Goal: Share content: Share content

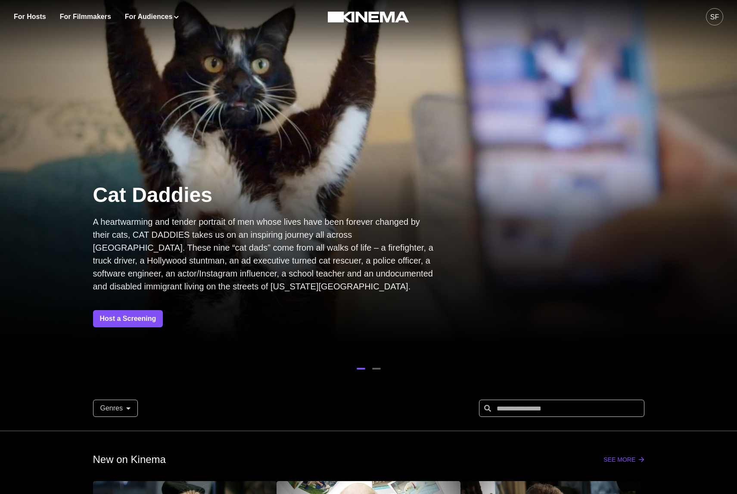
click at [718, 21] on div "SF" at bounding box center [715, 17] width 9 height 10
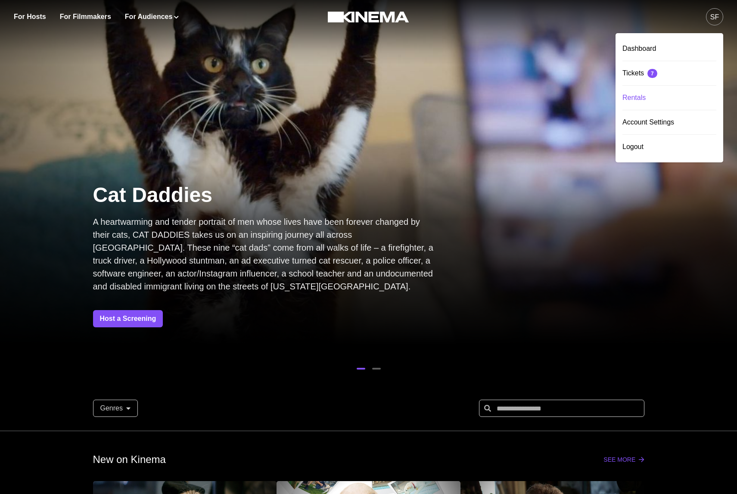
click at [636, 98] on div "Rentals" at bounding box center [670, 98] width 94 height 24
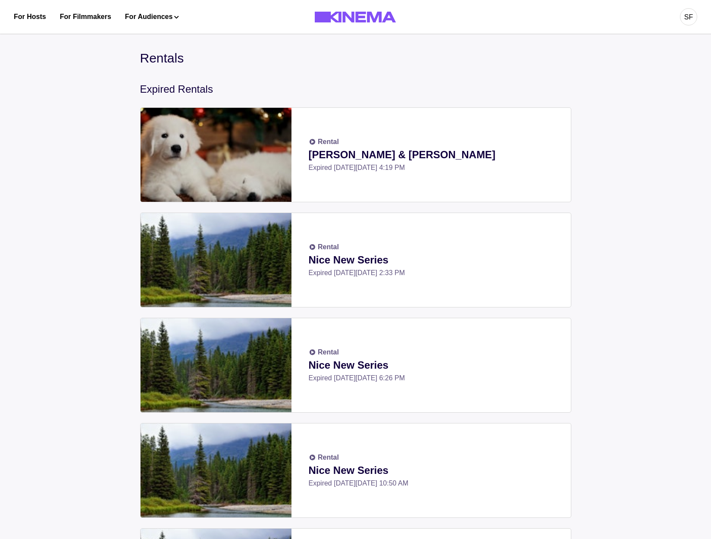
drag, startPoint x: 698, startPoint y: 181, endPoint x: 709, endPoint y: 170, distance: 15.2
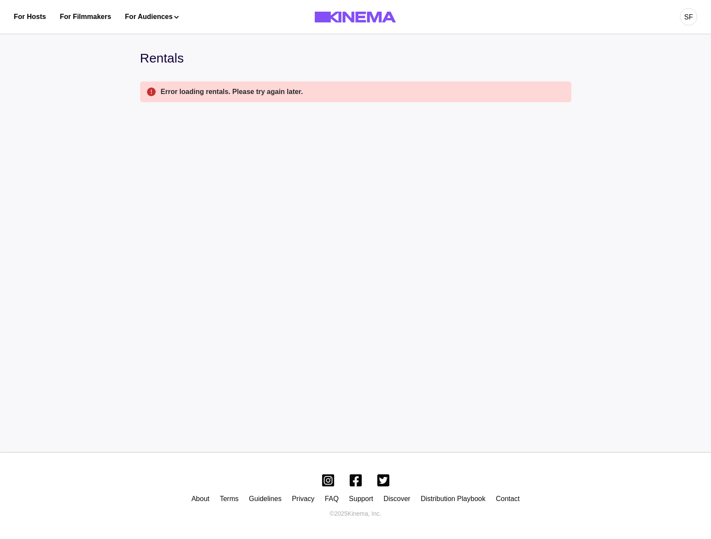
click at [267, 246] on div "Rentals Error loading rentals. Please try again later." at bounding box center [355, 240] width 431 height 384
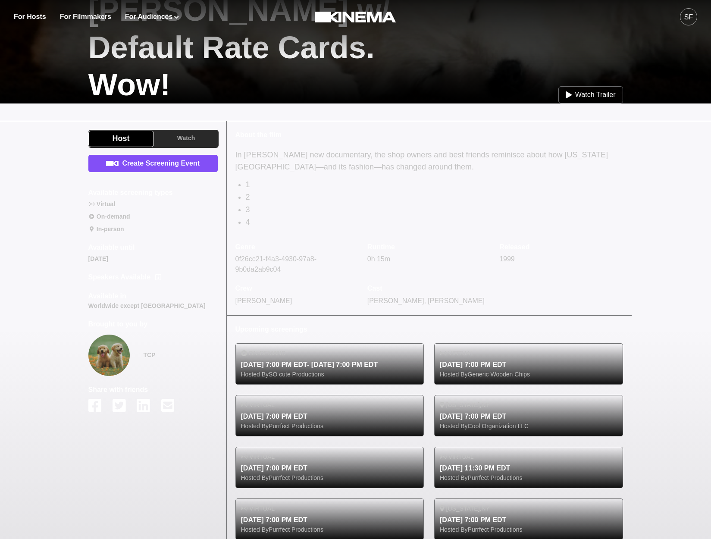
scroll to position [297, 0]
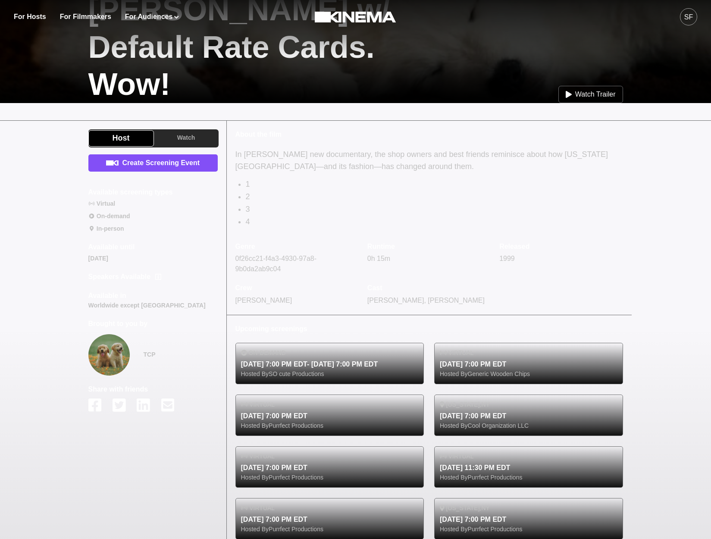
click at [93, 405] on icon "facebook" at bounding box center [94, 404] width 13 height 13
click at [125, 406] on icon "twitter" at bounding box center [118, 404] width 13 height 13
click at [141, 409] on icon "linkedin" at bounding box center [143, 404] width 13 height 13
click at [167, 405] on icon "email" at bounding box center [167, 404] width 13 height 15
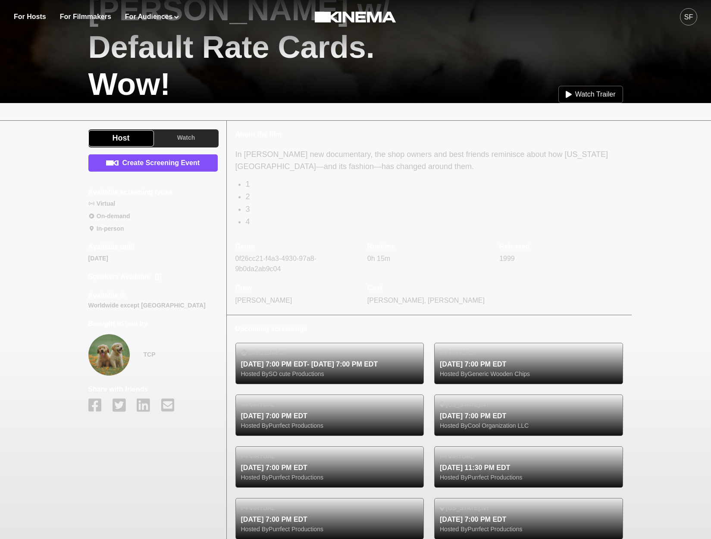
click at [91, 415] on button "facebook" at bounding box center [94, 405] width 13 height 23
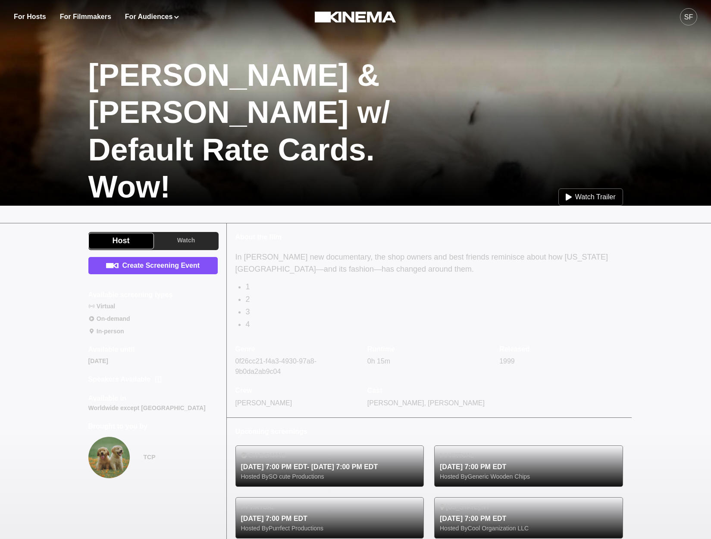
scroll to position [197, 0]
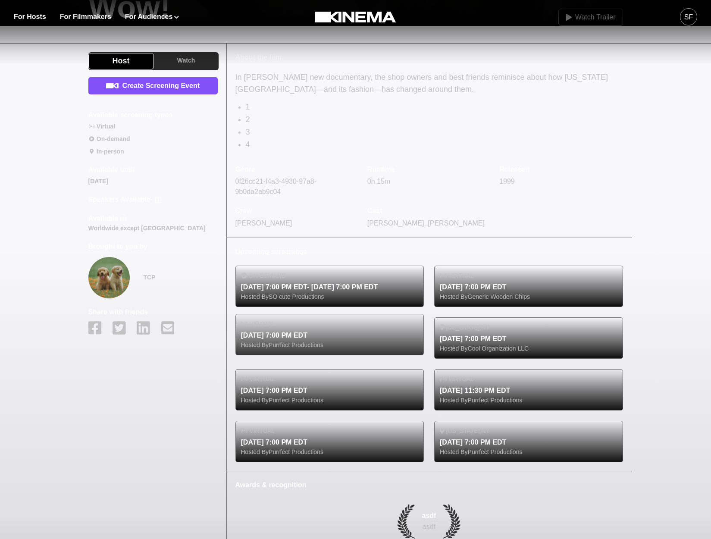
scroll to position [375, 0]
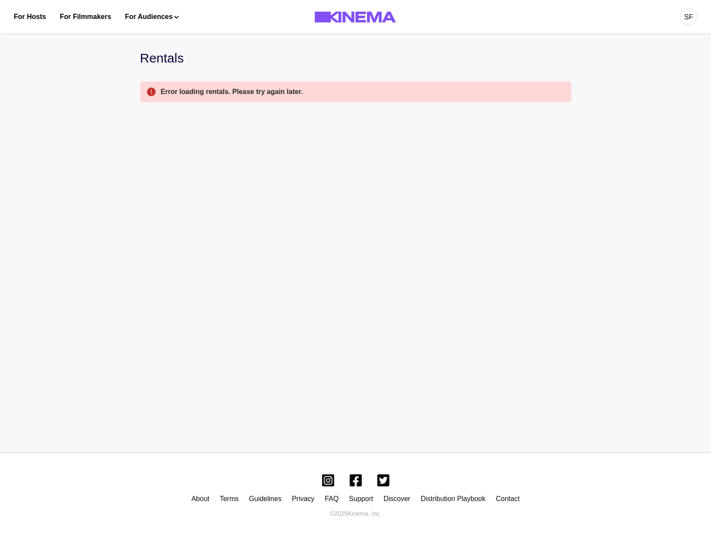
click at [464, 172] on div "Rentals Error loading rentals. Please try again later." at bounding box center [355, 240] width 431 height 384
